Goal: Use online tool/utility: Utilize a website feature to perform a specific function

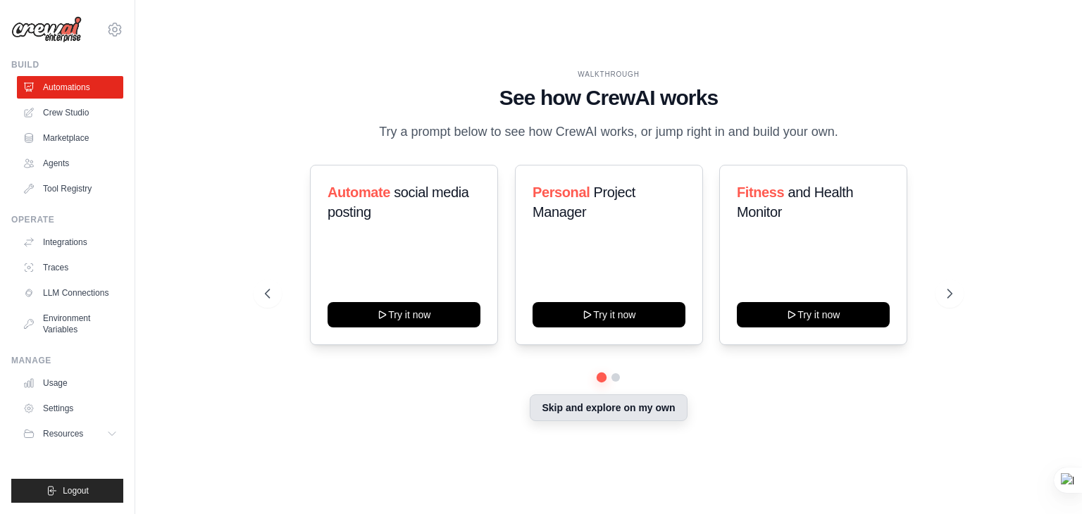
click at [570, 410] on button "Skip and explore on my own" at bounding box center [608, 407] width 157 height 27
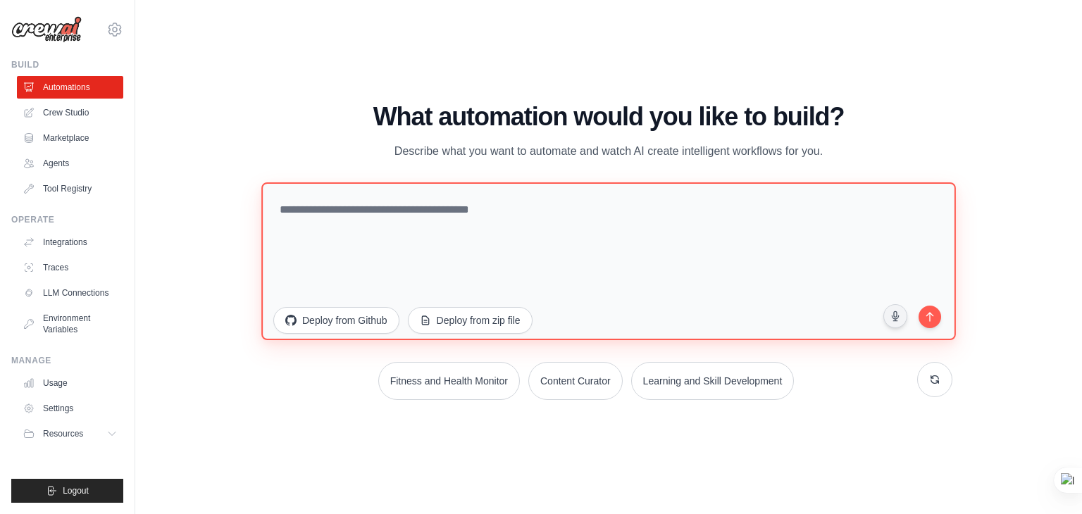
click at [540, 282] on textarea at bounding box center [608, 261] width 694 height 158
paste textarea "**********"
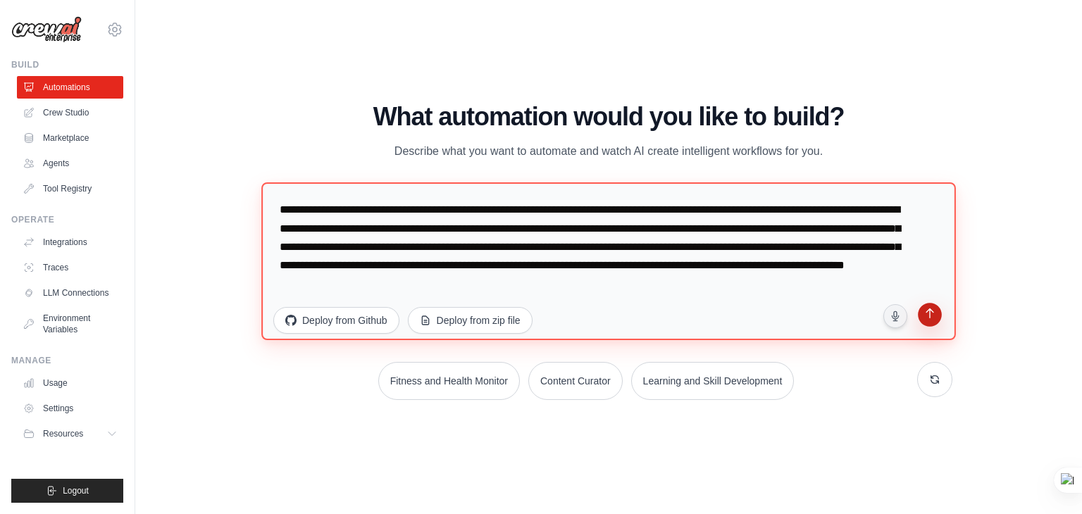
type textarea "**********"
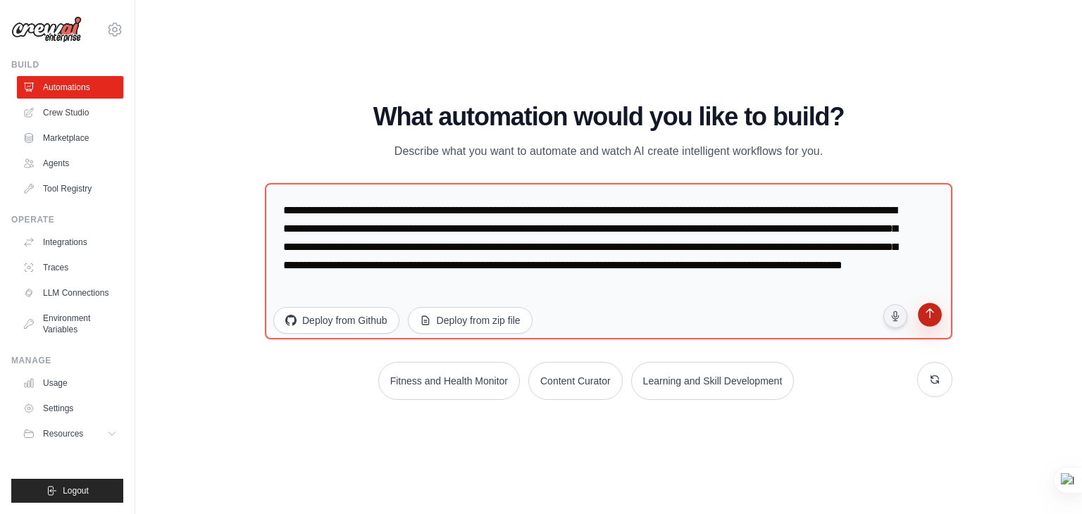
click at [939, 313] on button "submit" at bounding box center [929, 316] width 27 height 27
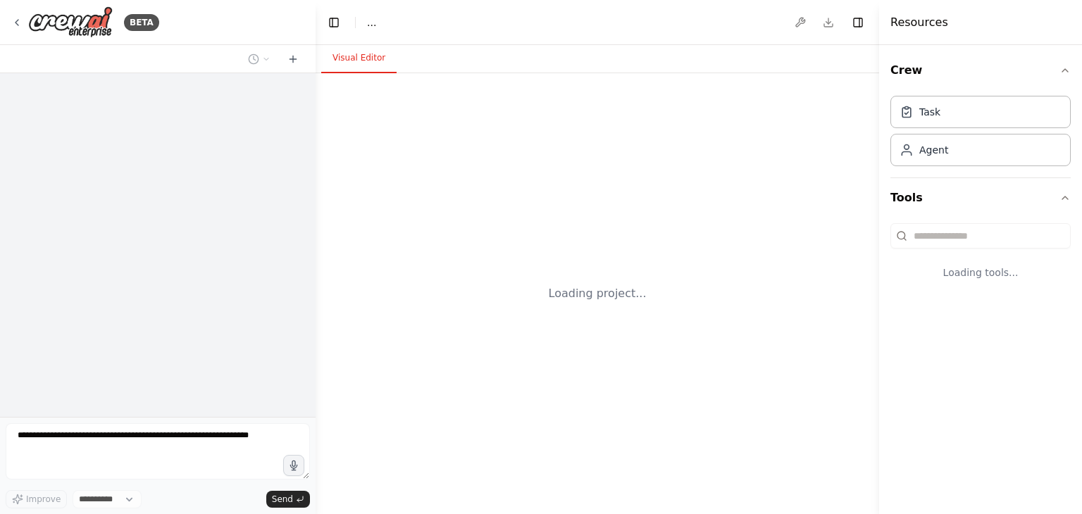
select select "****"
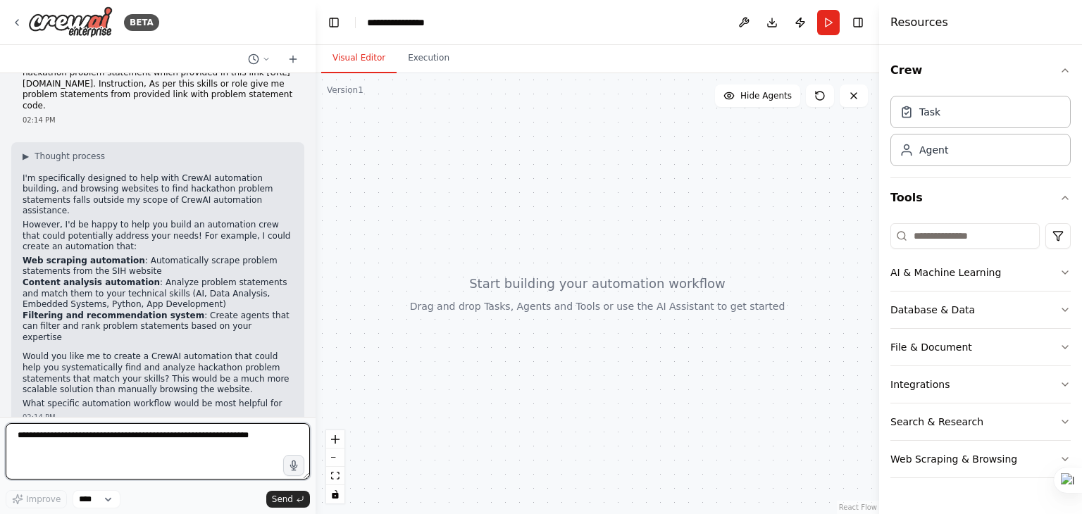
scroll to position [55, 0]
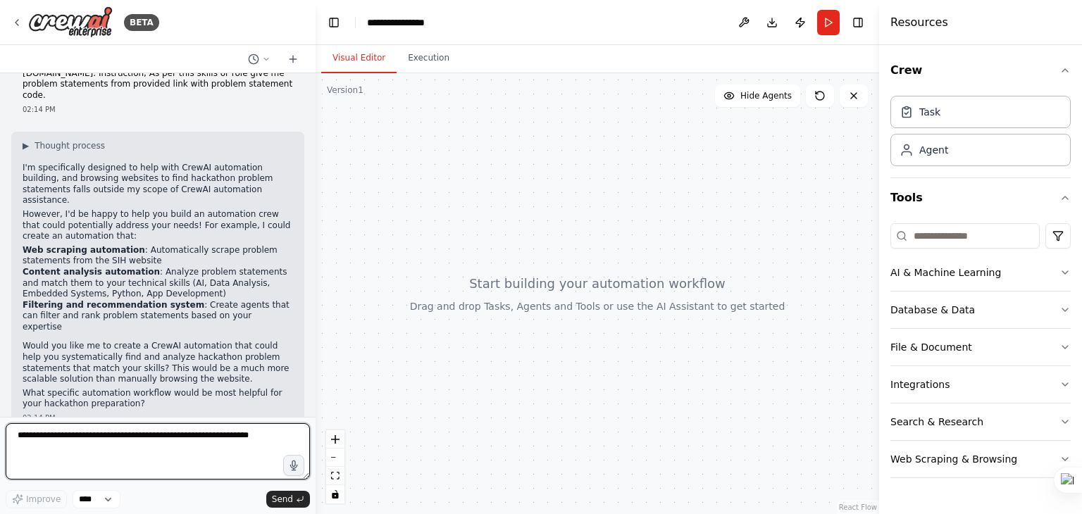
click at [169, 439] on textarea at bounding box center [158, 451] width 304 height 56
type textarea "***"
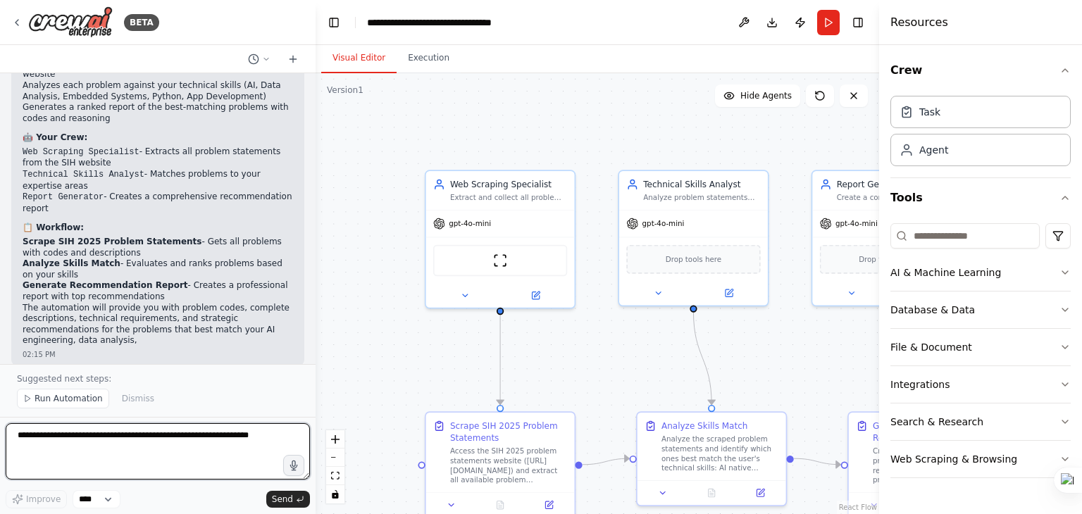
scroll to position [1190, 0]
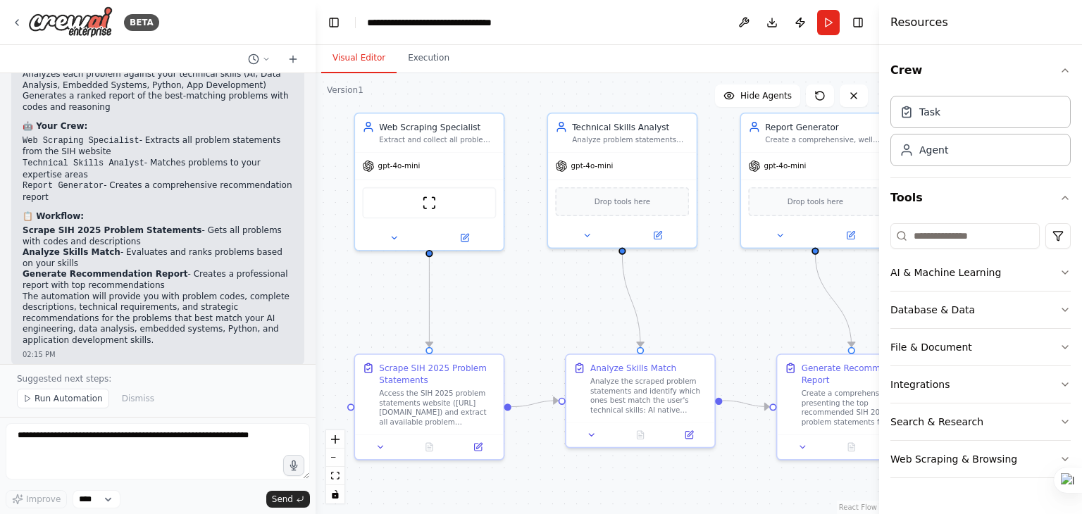
drag, startPoint x: 790, startPoint y: 398, endPoint x: 718, endPoint y: 339, distance: 92.6
click at [718, 339] on div ".deletable-edge-delete-btn { width: 20px; height: 20px; border: 0px solid #ffff…" at bounding box center [597, 293] width 563 height 441
click at [72, 399] on span "Run Automation" at bounding box center [69, 398] width 68 height 11
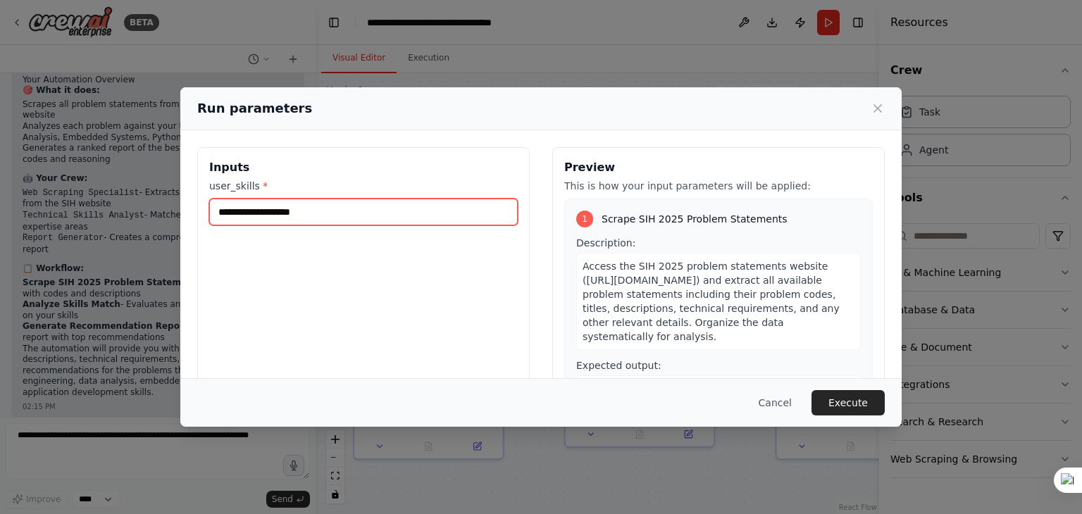
click at [316, 212] on input "user_skills *" at bounding box center [363, 212] width 308 height 27
type input "**********"
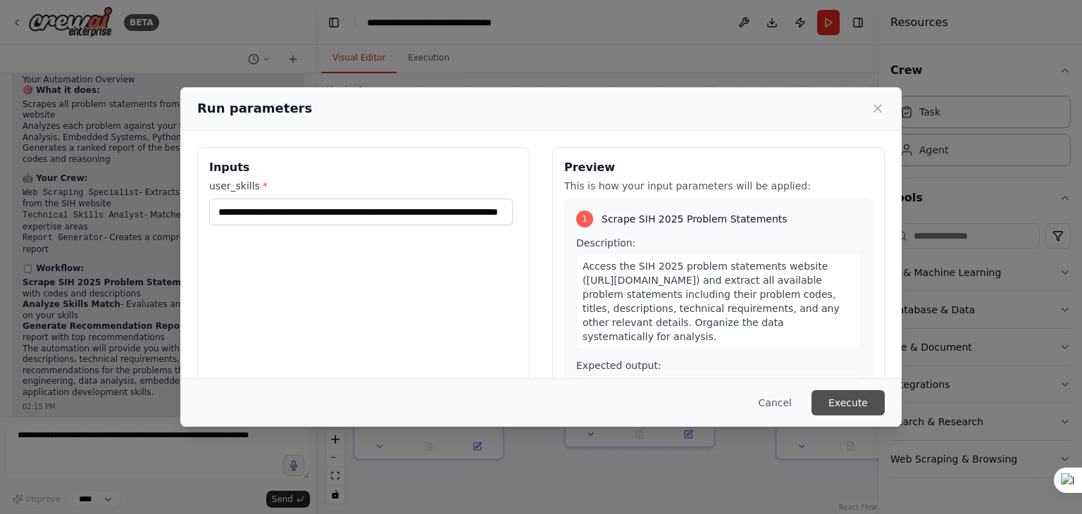
scroll to position [0, 0]
click at [862, 394] on button "Execute" at bounding box center [847, 402] width 73 height 25
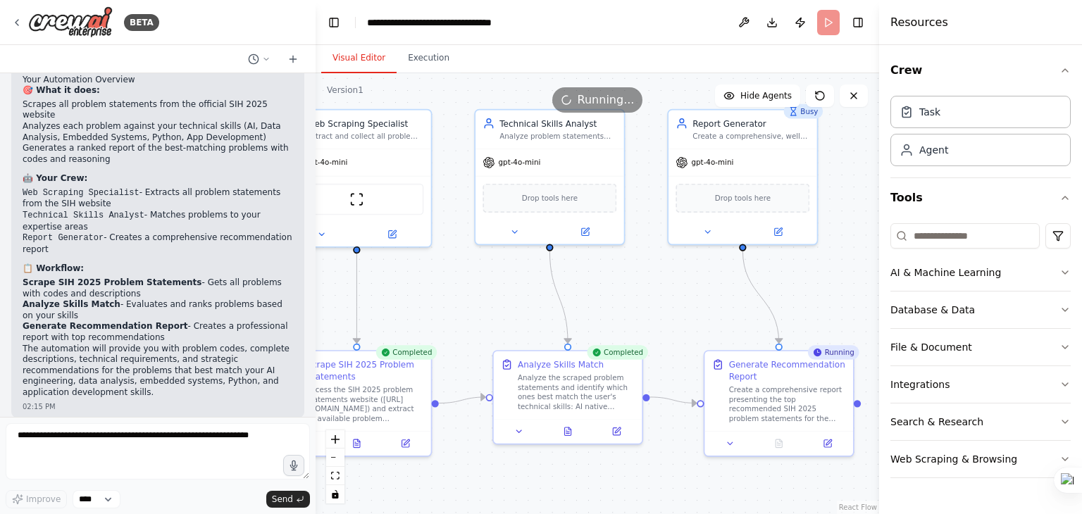
drag, startPoint x: 728, startPoint y: 306, endPoint x: 656, endPoint y: 304, distance: 71.9
click at [656, 304] on div ".deletable-edge-delete-btn { width: 20px; height: 20px; border: 0px solid #ffff…" at bounding box center [597, 293] width 563 height 441
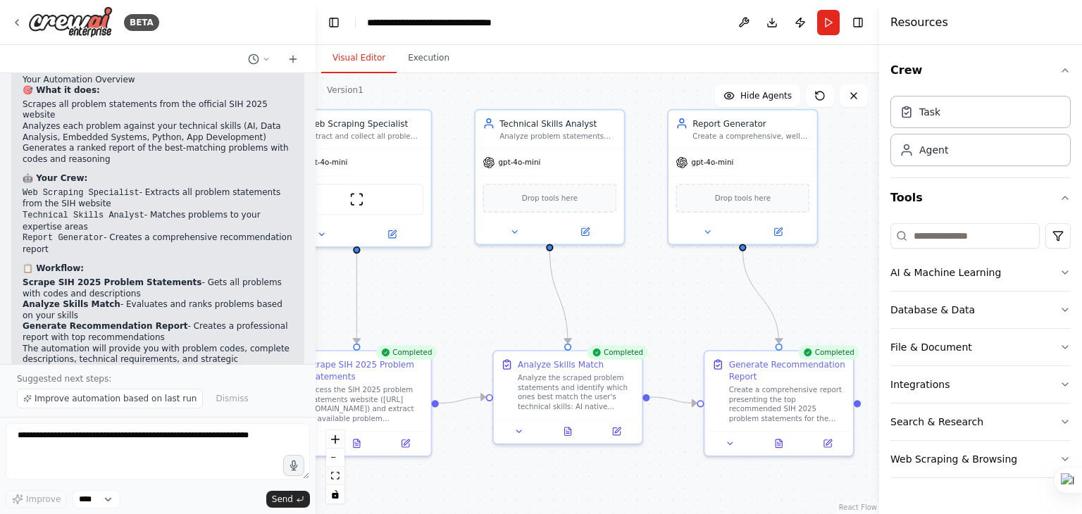
scroll to position [1190, 0]
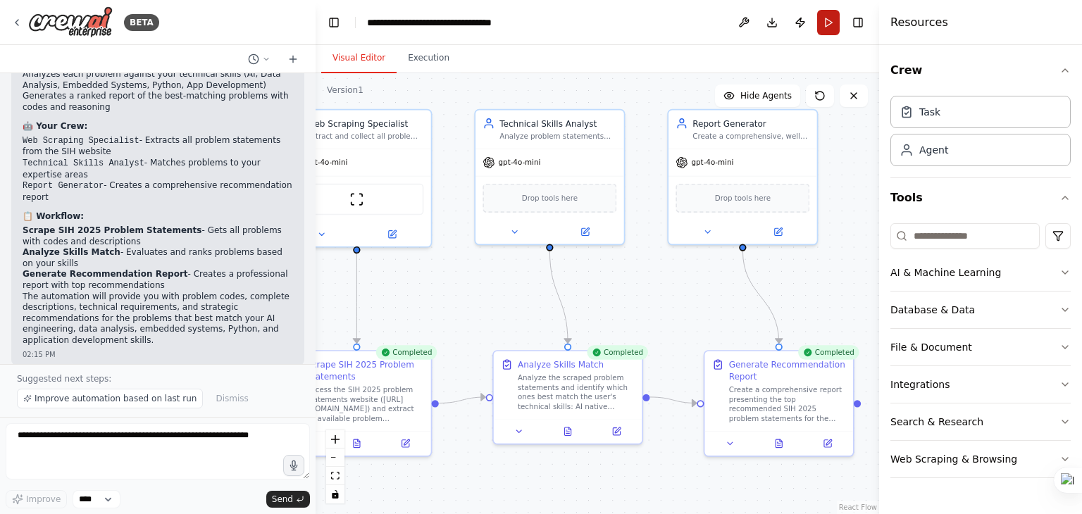
click at [832, 23] on button "Run" at bounding box center [828, 22] width 23 height 25
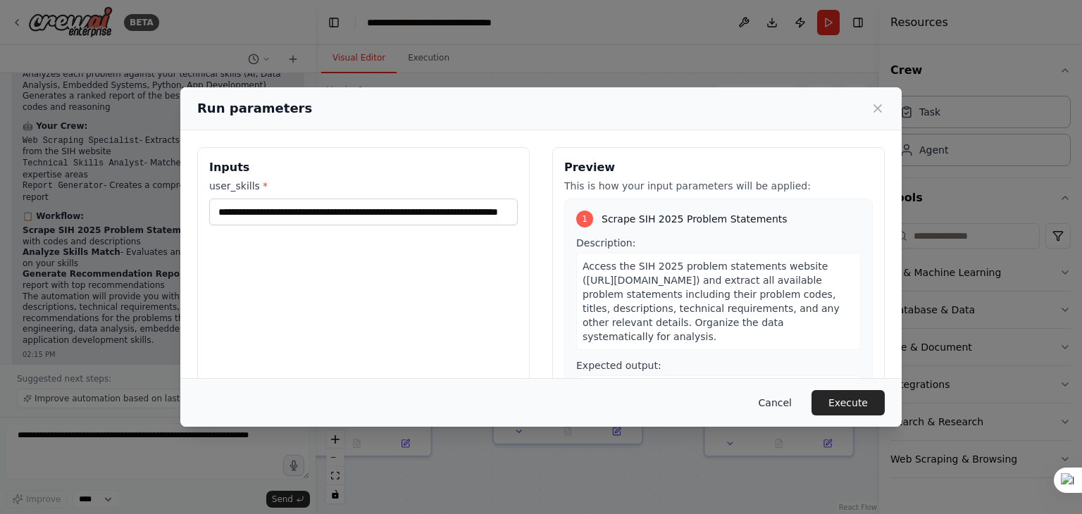
click at [778, 401] on button "Cancel" at bounding box center [775, 402] width 56 height 25
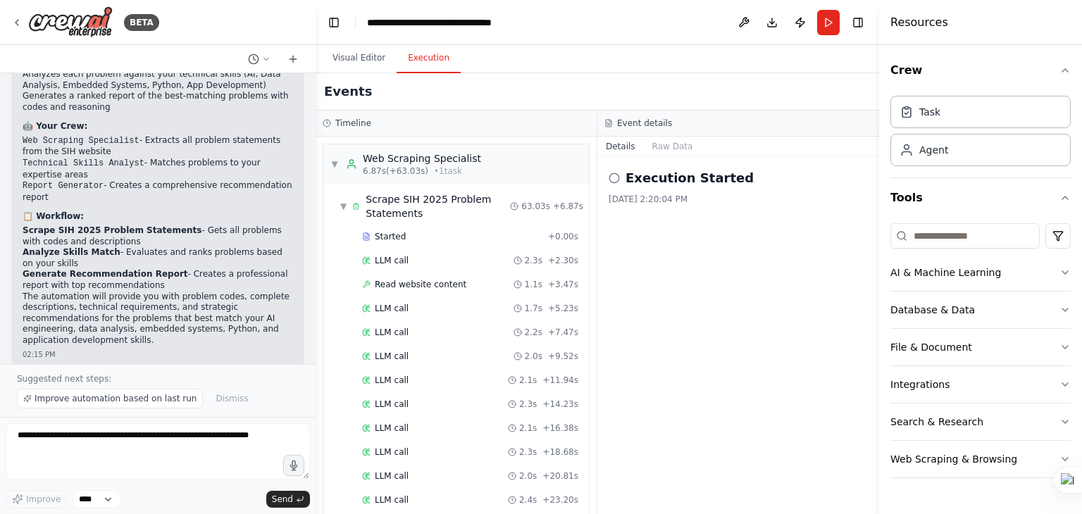
click at [428, 67] on button "Execution" at bounding box center [429, 59] width 64 height 30
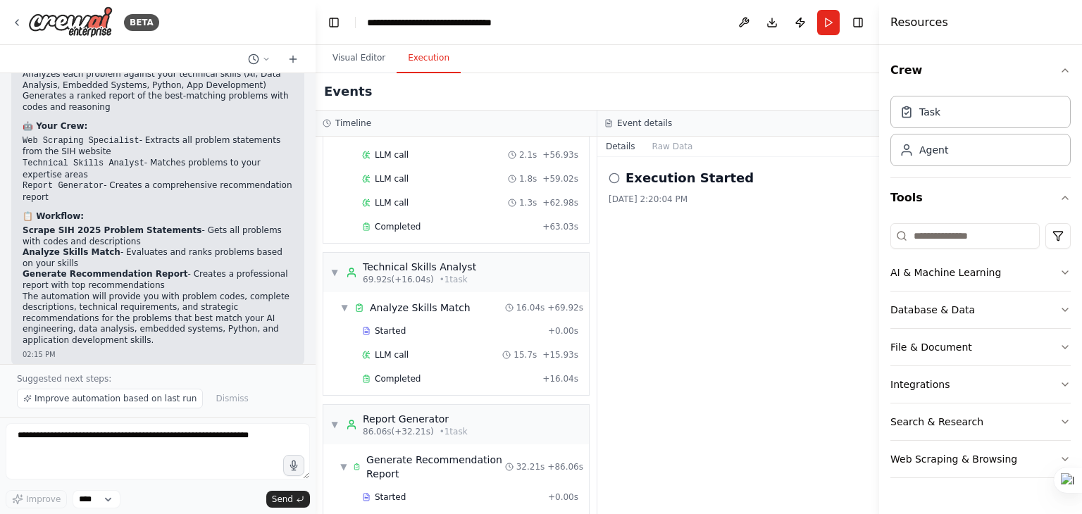
scroll to position [732, 0]
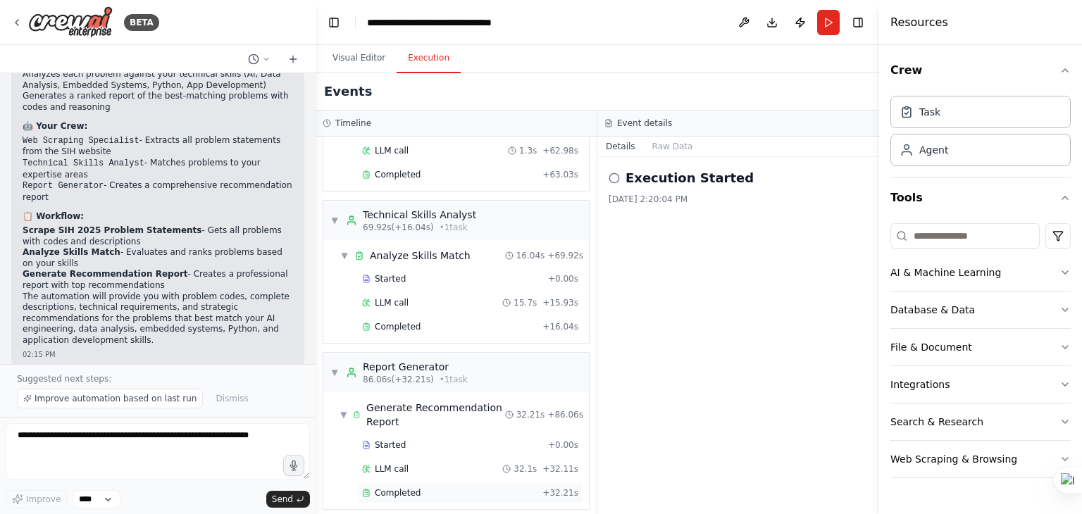
click at [420, 487] on div "Completed" at bounding box center [449, 492] width 175 height 11
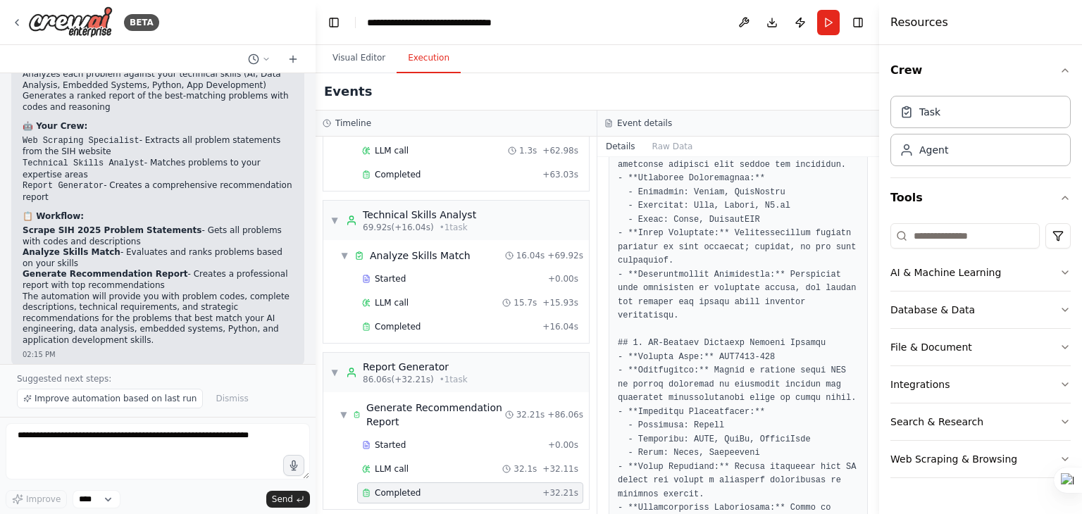
scroll to position [1693, 0]
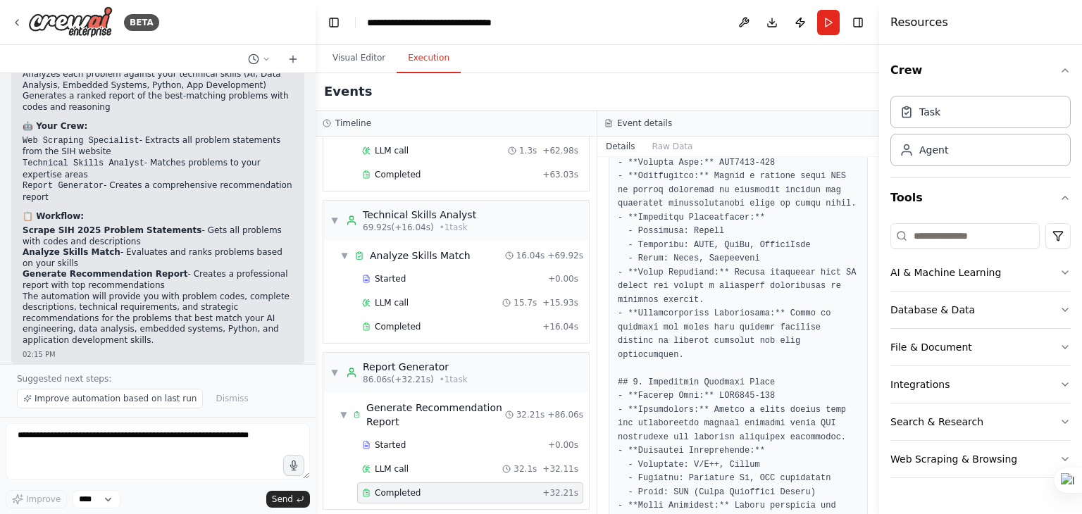
click at [611, 142] on button "Details" at bounding box center [620, 147] width 46 height 20
click at [673, 154] on button "Raw Data" at bounding box center [673, 147] width 58 height 20
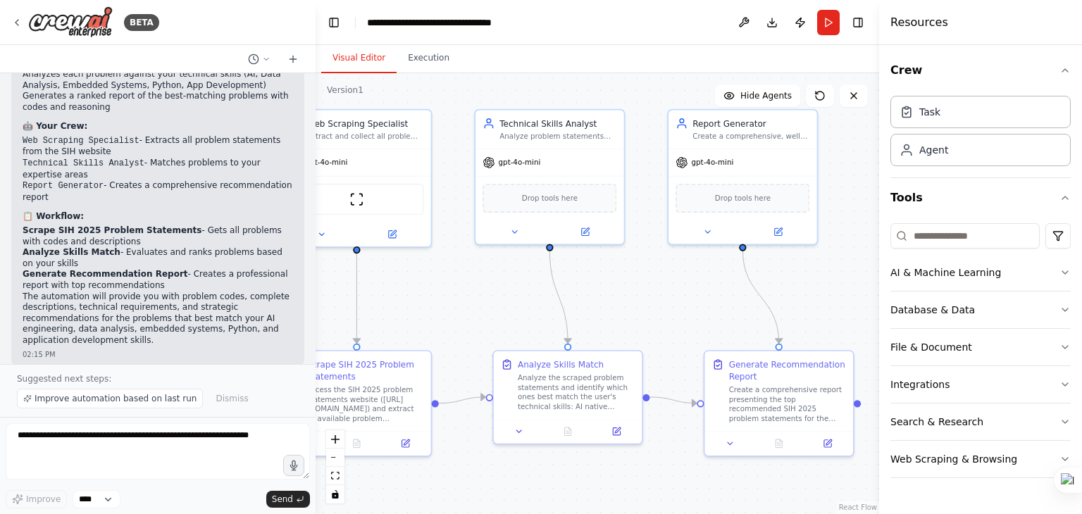
click at [366, 65] on button "Visual Editor" at bounding box center [358, 59] width 75 height 30
click at [563, 441] on div "Analyze Skills Match Analyze the scraped problem statements and identify which …" at bounding box center [567, 395] width 151 height 94
click at [825, 18] on button "Run" at bounding box center [828, 22] width 23 height 25
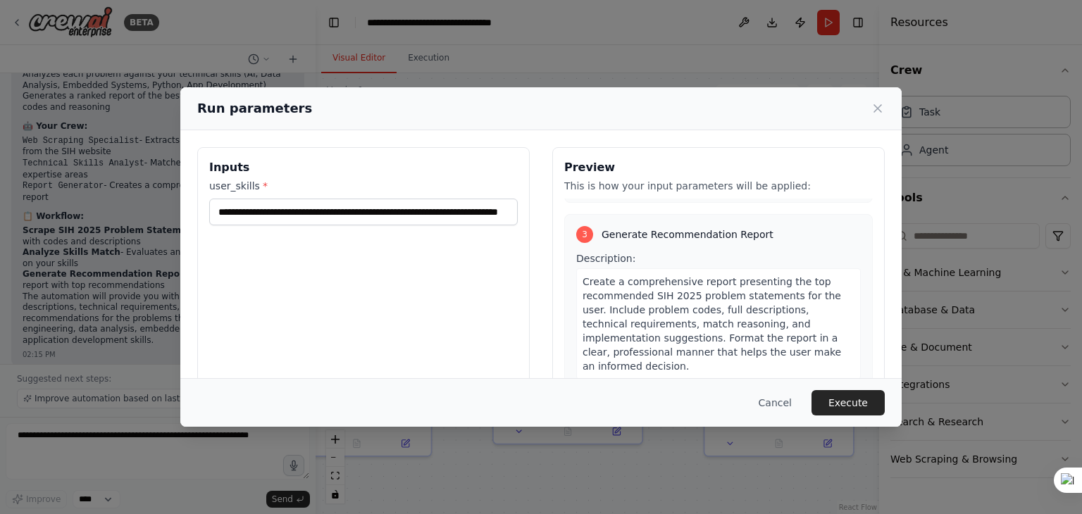
scroll to position [119, 0]
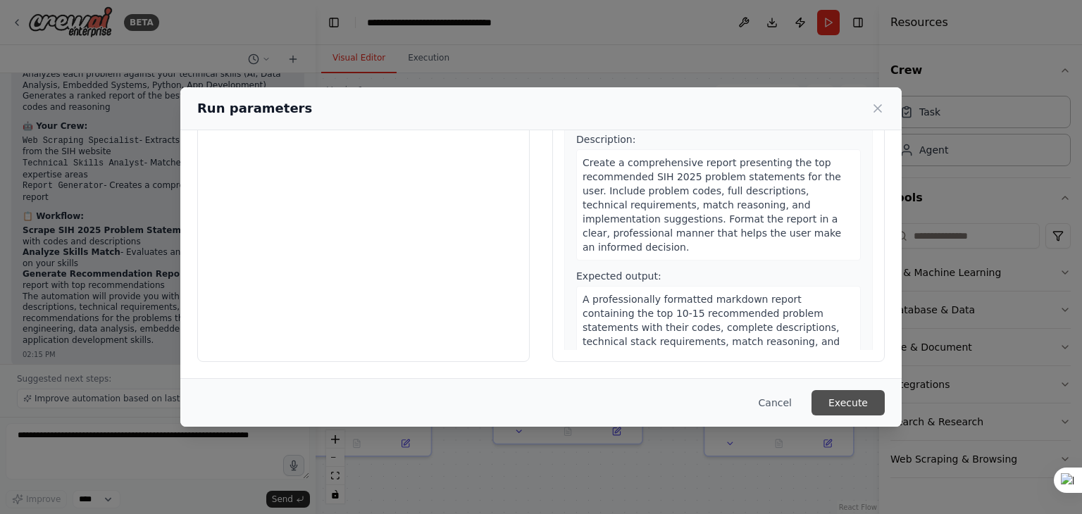
click at [849, 397] on button "Execute" at bounding box center [847, 402] width 73 height 25
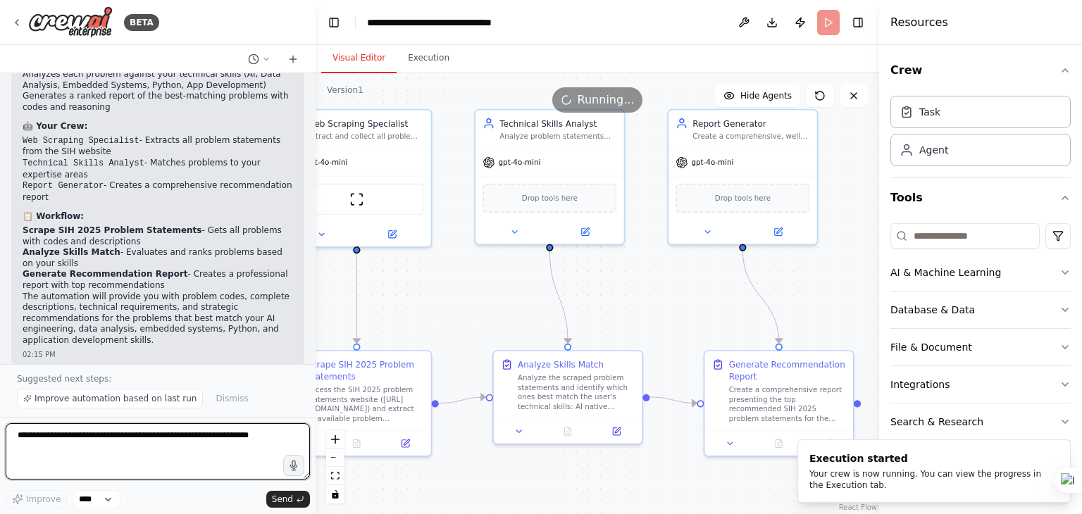
click at [148, 440] on textarea at bounding box center [158, 451] width 304 height 56
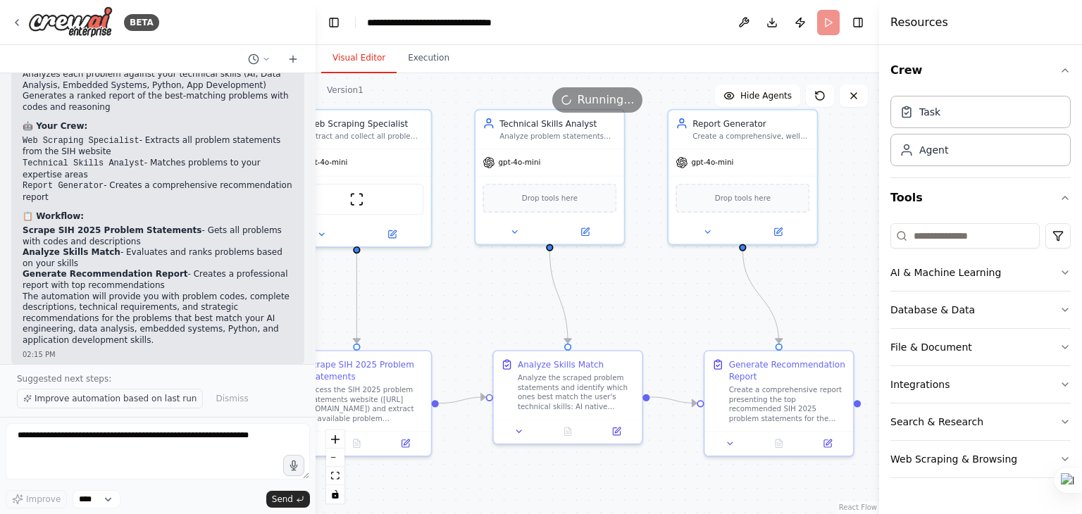
click at [138, 404] on span "Improve automation based on last run" at bounding box center [116, 398] width 162 height 11
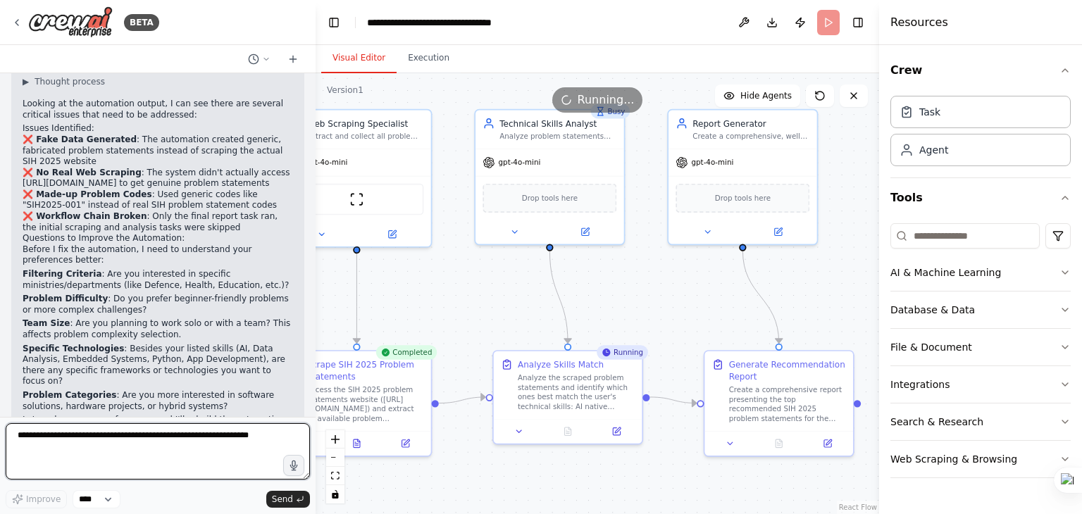
scroll to position [1651, 0]
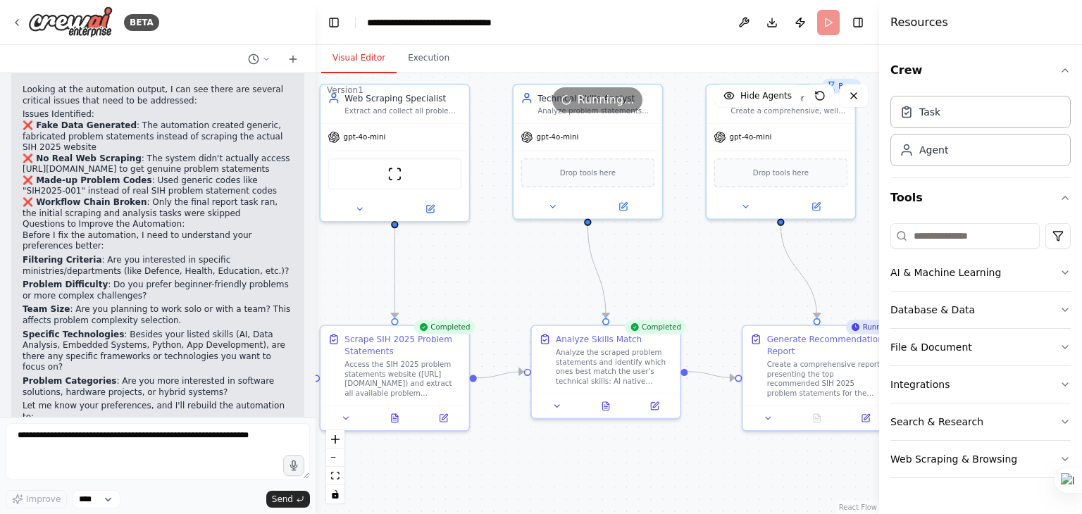
drag, startPoint x: 468, startPoint y: 322, endPoint x: 506, endPoint y: 296, distance: 45.5
click at [506, 296] on div ".deletable-edge-delete-btn { width: 20px; height: 20px; border: 0px solid #ffff…" at bounding box center [597, 293] width 563 height 441
click at [452, 299] on div ".deletable-edge-delete-btn { width: 20px; height: 20px; border: 0px solid #ffff…" at bounding box center [597, 293] width 563 height 441
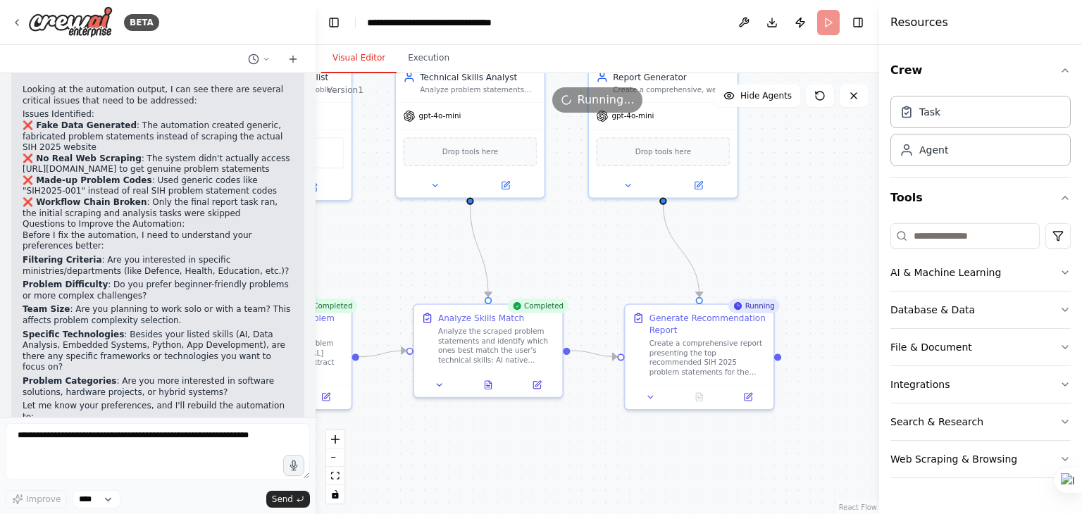
drag, startPoint x: 687, startPoint y: 294, endPoint x: 570, endPoint y: 273, distance: 118.7
click at [570, 273] on div ".deletable-edge-delete-btn { width: 20px; height: 20px; border: 0px solid #ffff…" at bounding box center [597, 293] width 563 height 441
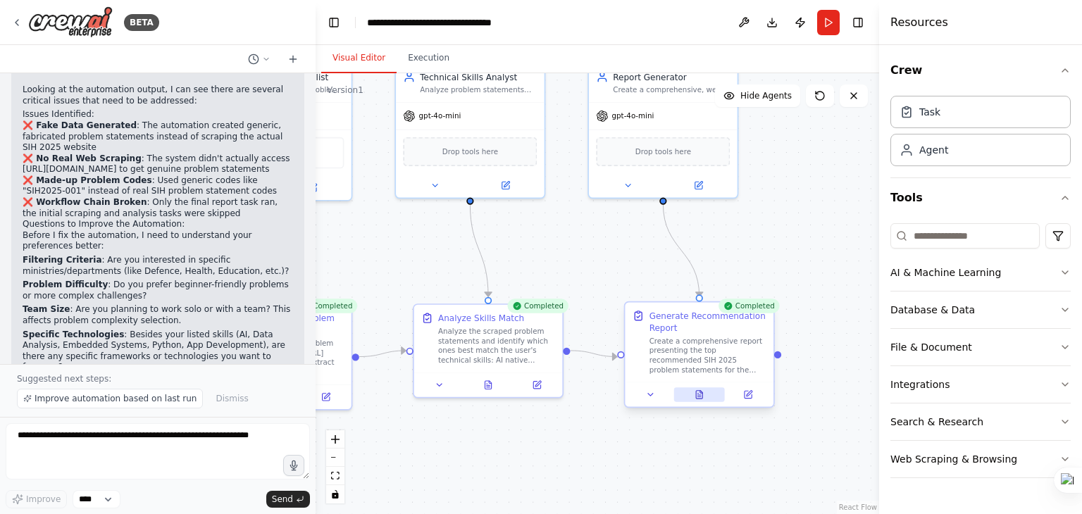
click at [701, 399] on button at bounding box center [698, 394] width 51 height 15
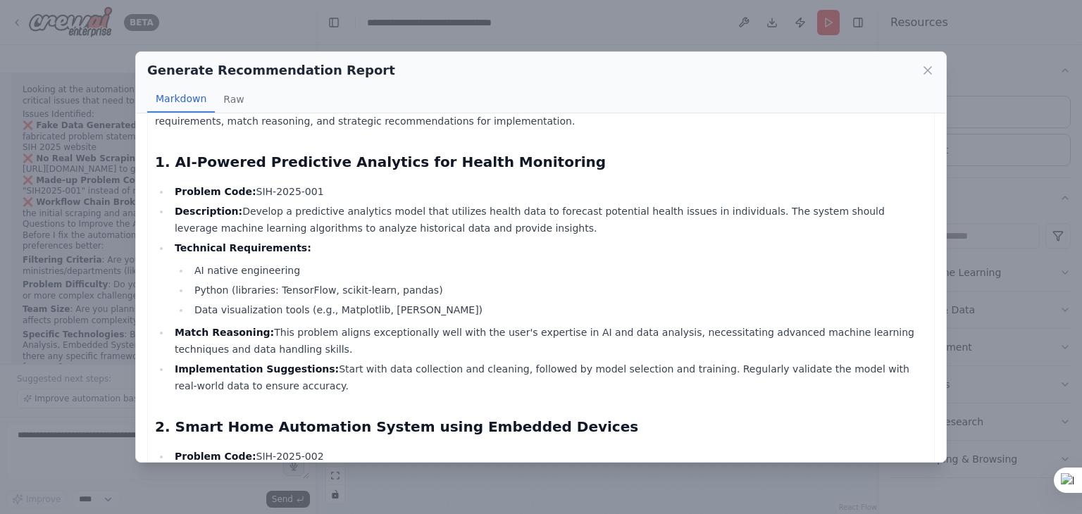
scroll to position [96, 0]
click at [930, 72] on icon at bounding box center [927, 70] width 7 height 7
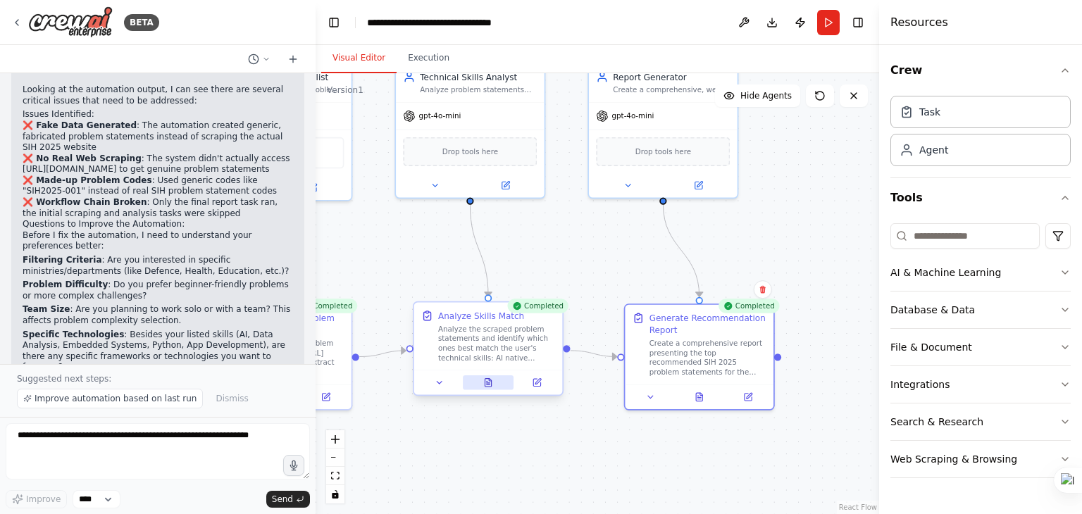
click at [501, 381] on button at bounding box center [488, 382] width 51 height 15
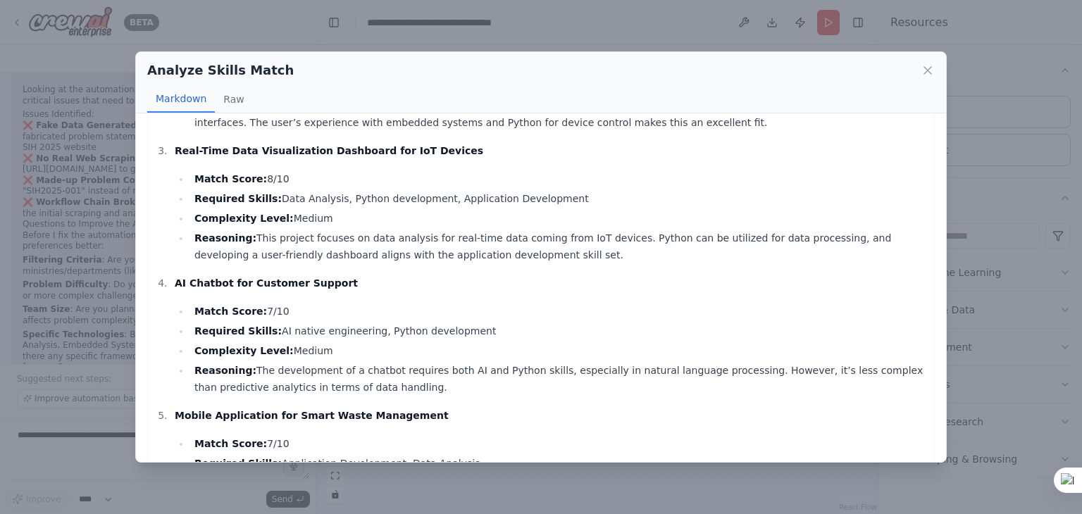
scroll to position [577, 0]
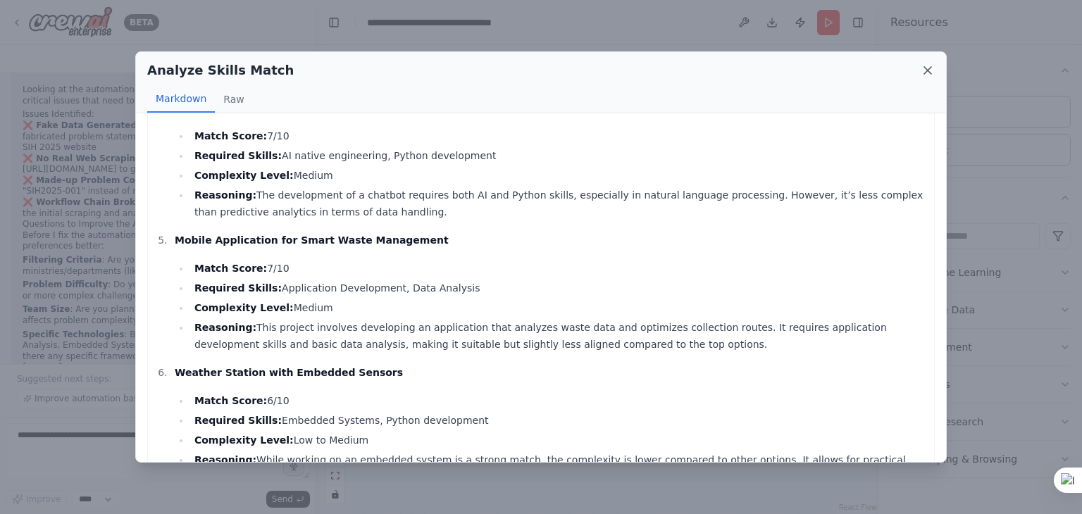
click at [930, 71] on icon at bounding box center [928, 70] width 14 height 14
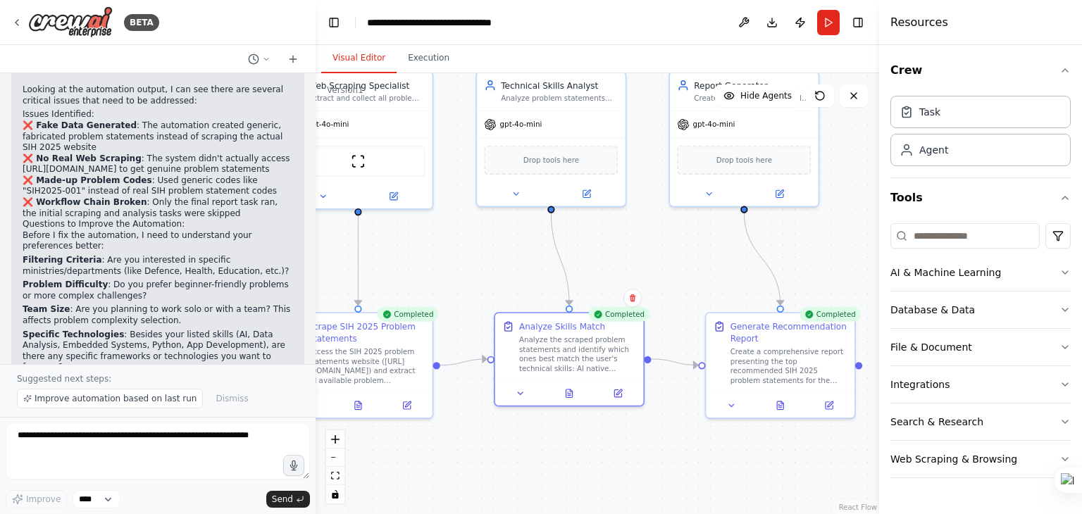
drag, startPoint x: 403, startPoint y: 276, endPoint x: 483, endPoint y: 285, distance: 80.8
click at [483, 285] on div ".deletable-edge-delete-btn { width: 20px; height: 20px; border: 0px solid #ffff…" at bounding box center [597, 293] width 563 height 441
click at [363, 411] on div at bounding box center [357, 403] width 149 height 25
click at [358, 408] on icon at bounding box center [358, 404] width 10 height 10
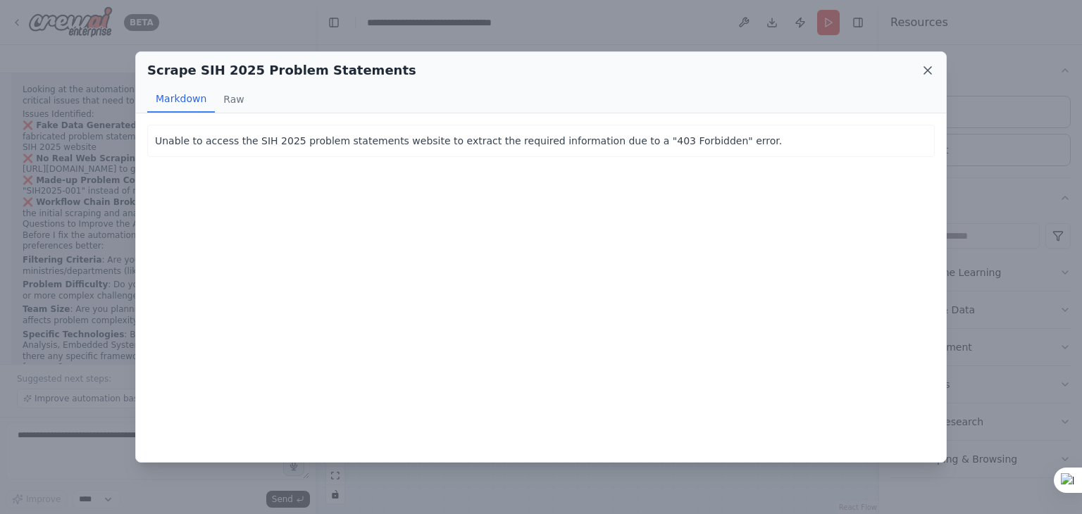
click at [928, 73] on icon at bounding box center [928, 70] width 14 height 14
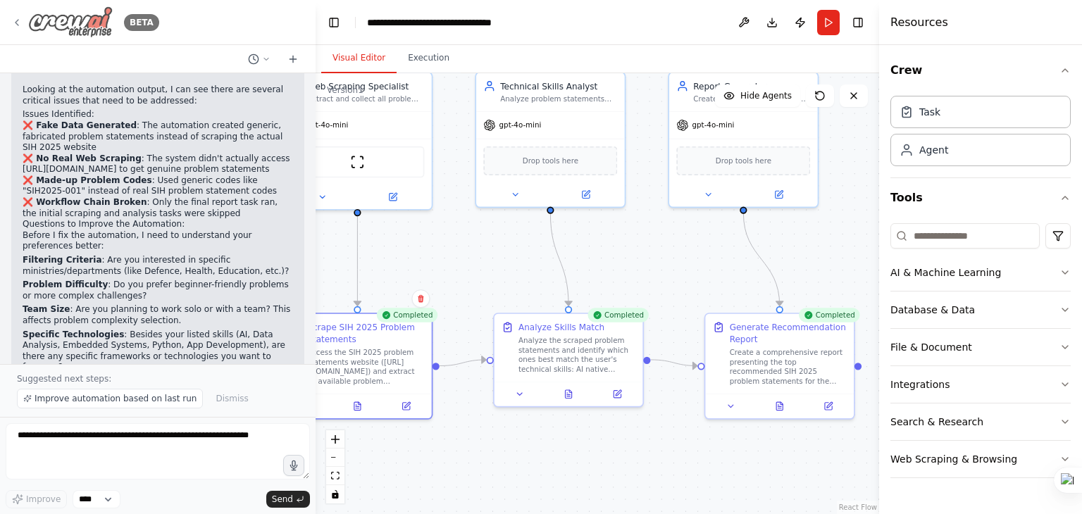
click at [17, 22] on icon at bounding box center [16, 22] width 11 height 11
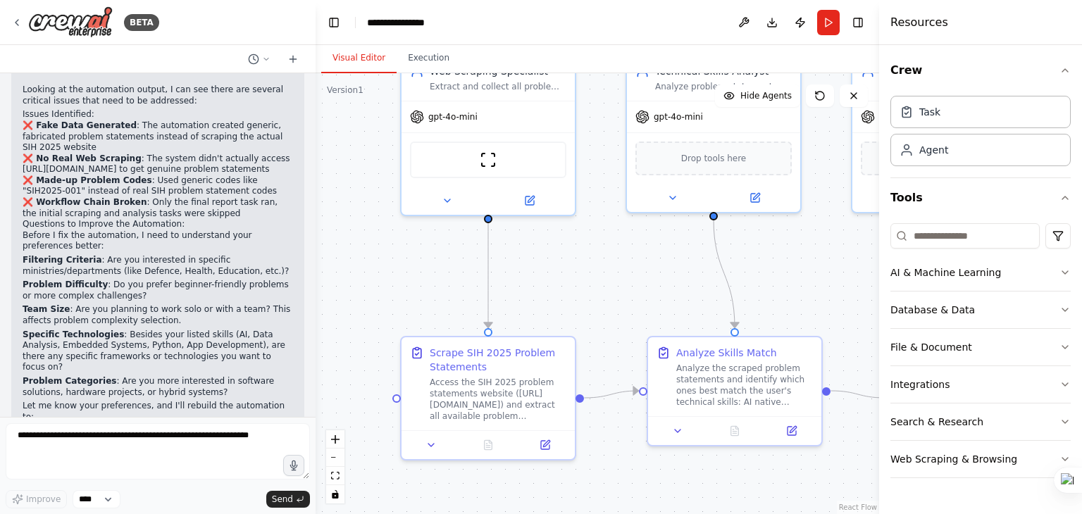
drag, startPoint x: 570, startPoint y: 401, endPoint x: 584, endPoint y: 312, distance: 90.5
click at [584, 312] on div ".deletable-edge-delete-btn { width: 20px; height: 20px; border: 0px solid #ffff…" at bounding box center [597, 293] width 563 height 441
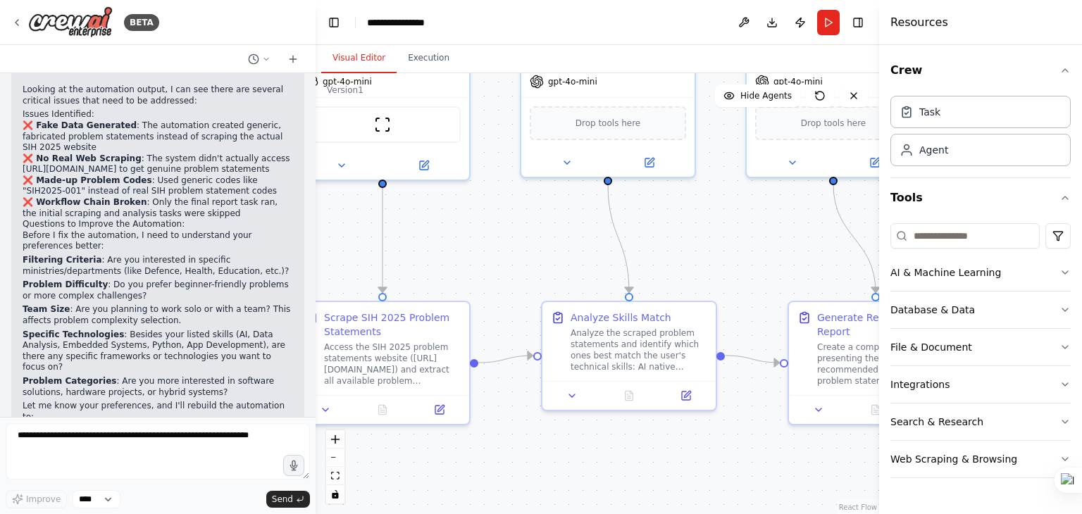
drag, startPoint x: 582, startPoint y: 343, endPoint x: 477, endPoint y: 306, distance: 112.0
click at [477, 306] on div ".deletable-edge-delete-btn { width: 20px; height: 20px; border: 0px solid #ffff…" at bounding box center [597, 293] width 563 height 441
